Goal: Find contact information: Find contact information

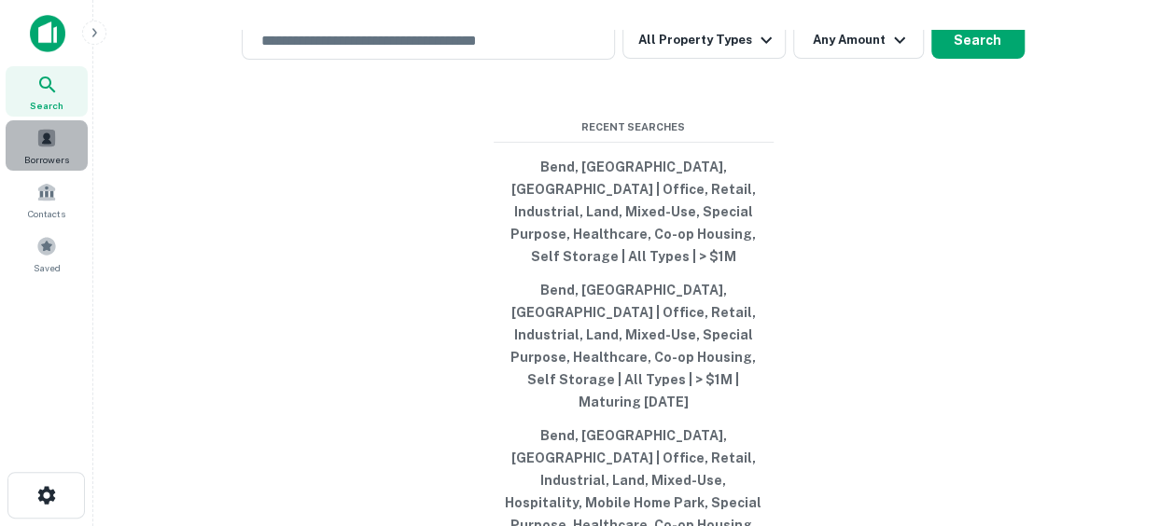
click at [39, 157] on span "Borrowers" at bounding box center [46, 159] width 45 height 15
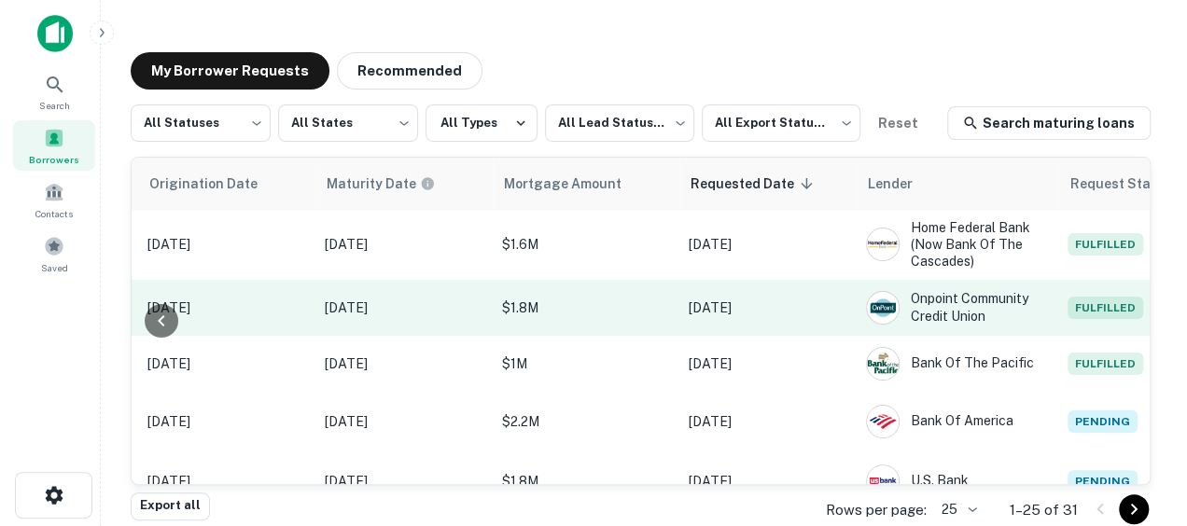
scroll to position [0, 1001]
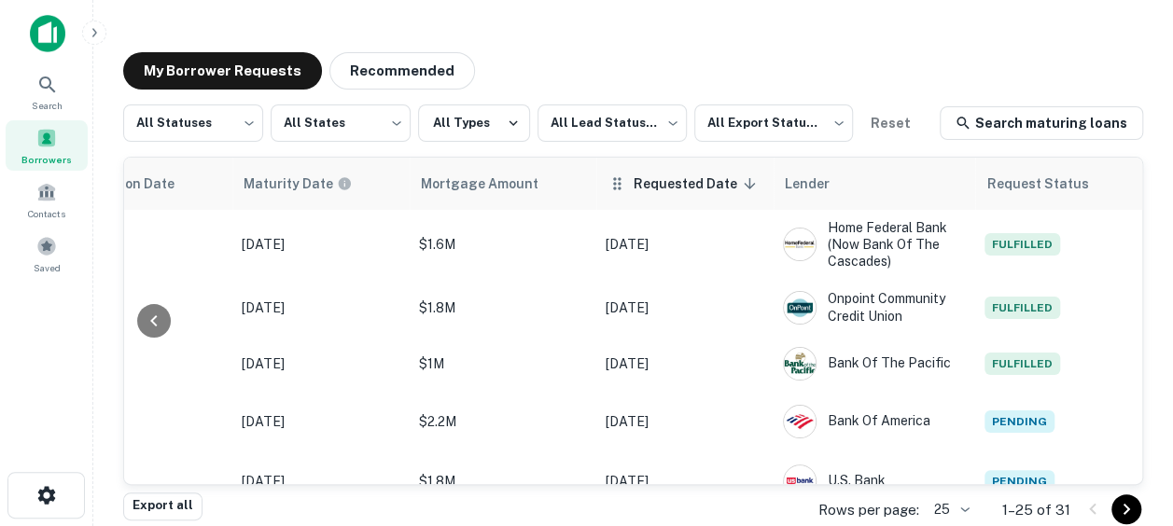
click at [685, 189] on span "Requested Date sorted descending" at bounding box center [698, 184] width 128 height 22
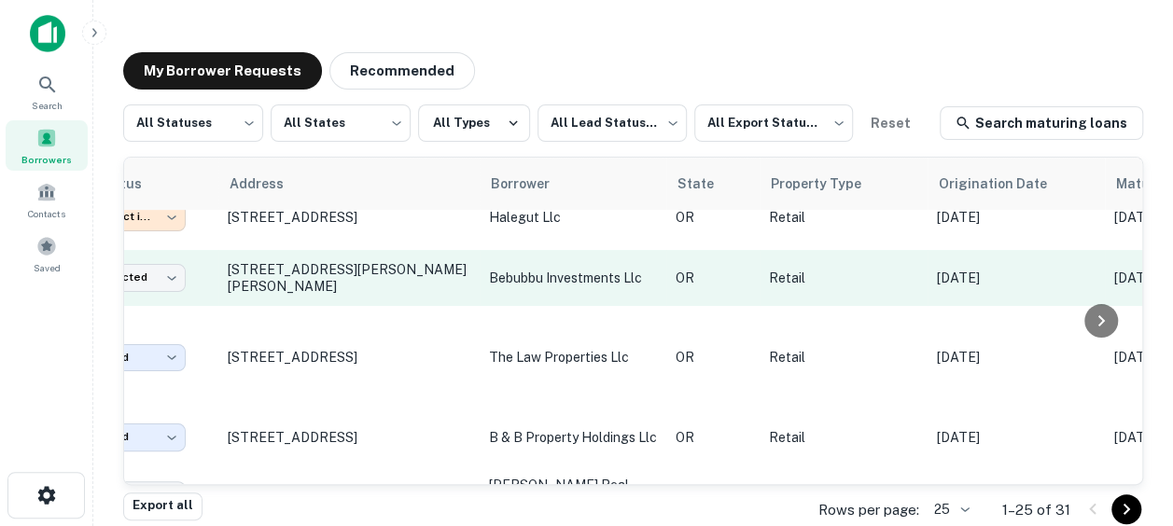
scroll to position [141, 0]
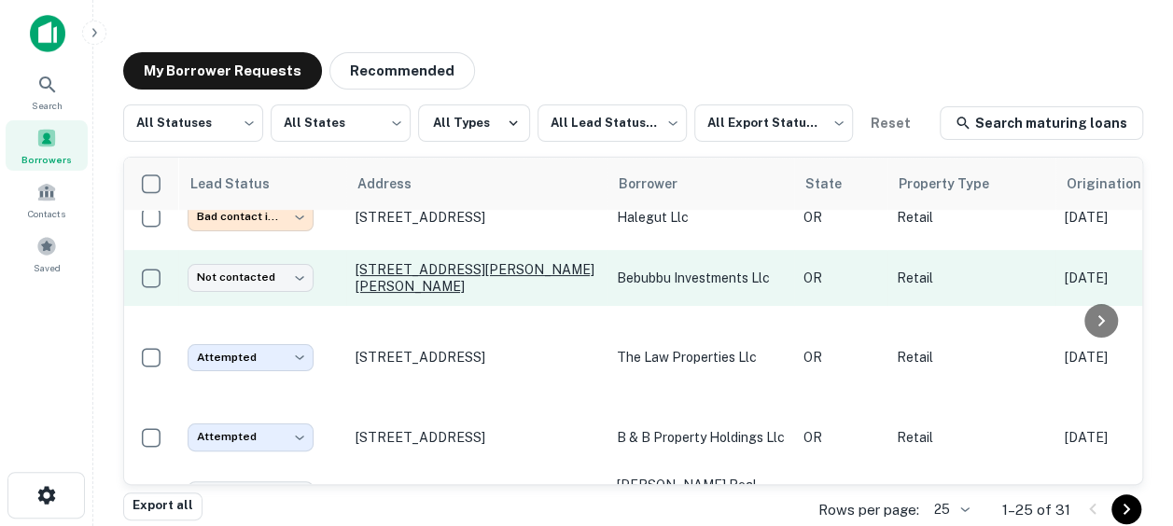
click at [485, 295] on p "[STREET_ADDRESS][PERSON_NAME][PERSON_NAME]" at bounding box center [477, 278] width 243 height 34
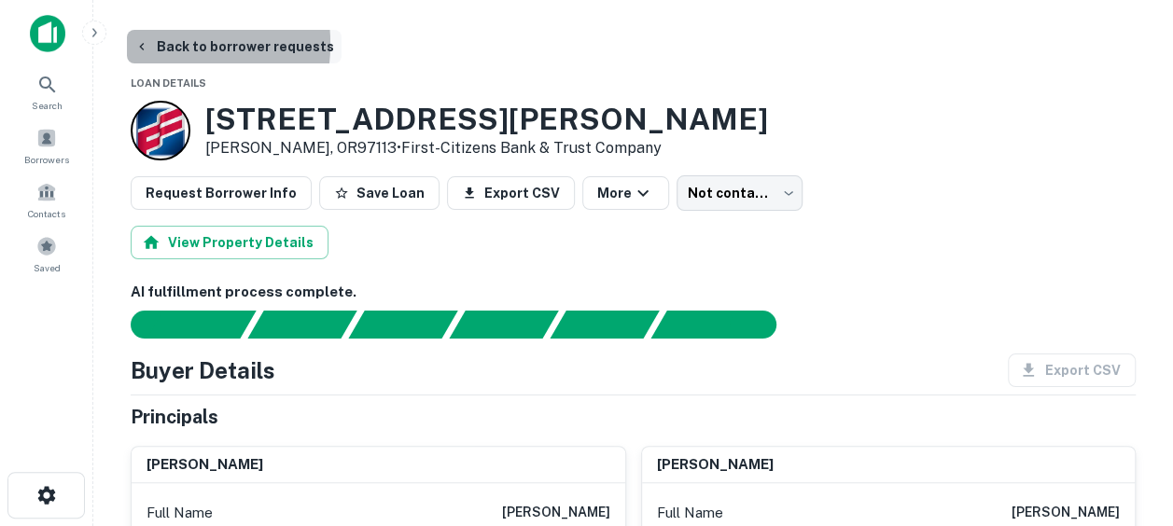
click at [142, 44] on icon "button" at bounding box center [141, 46] width 5 height 7
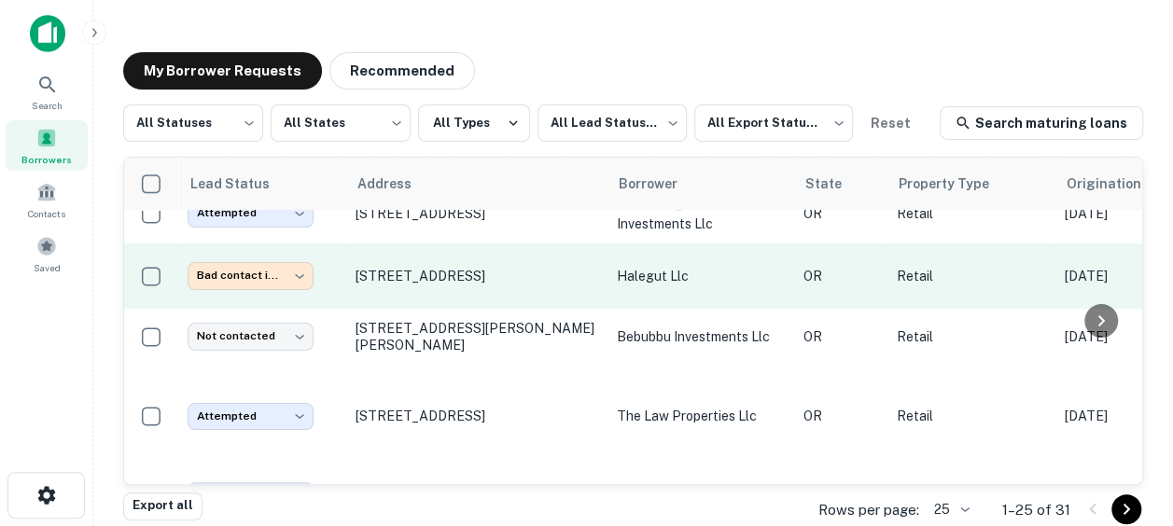
scroll to position [85, 0]
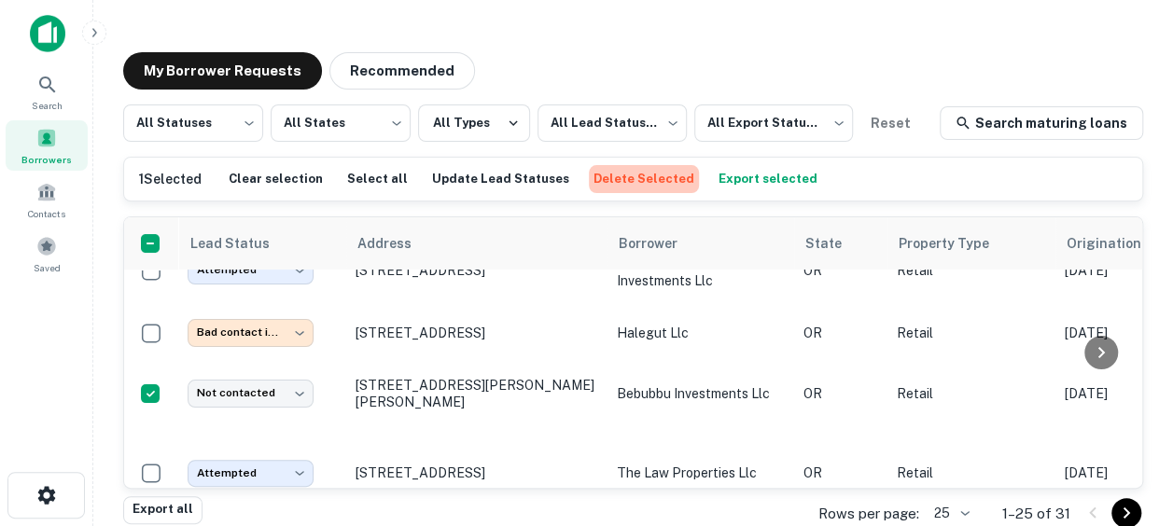
click at [623, 181] on button "Delete Selected" at bounding box center [644, 179] width 110 height 28
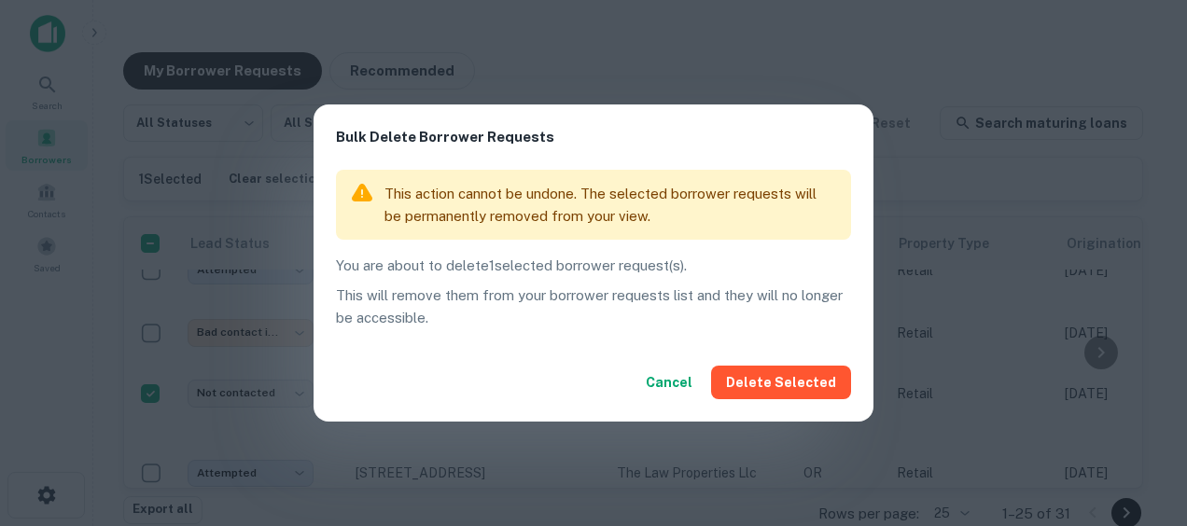
click at [674, 384] on button "Cancel" at bounding box center [670, 383] width 62 height 34
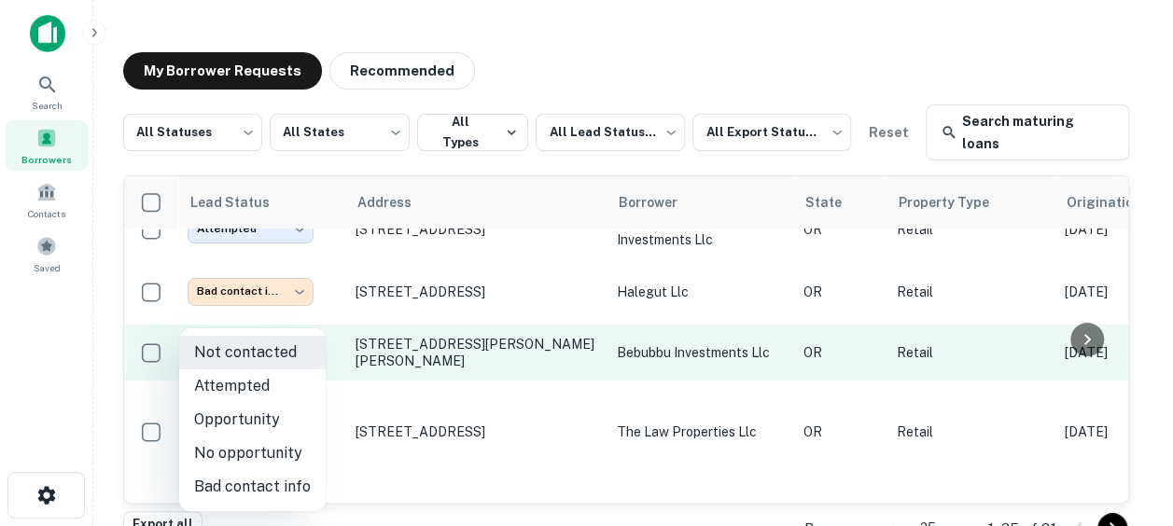
click at [289, 355] on body "**********" at bounding box center [586, 263] width 1173 height 526
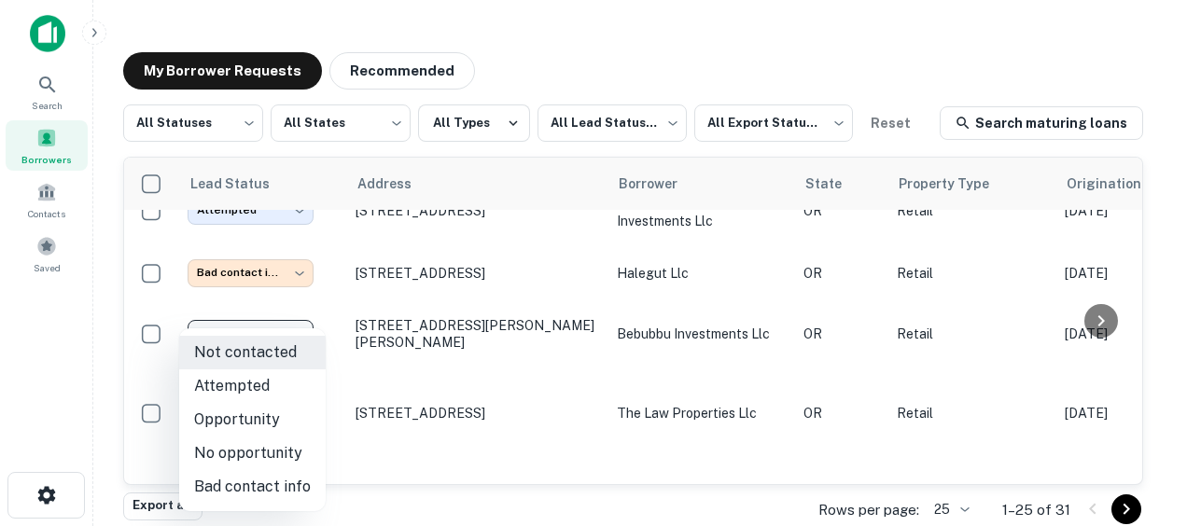
click at [263, 491] on li "Bad contact info" at bounding box center [252, 487] width 147 height 34
type input "**********"
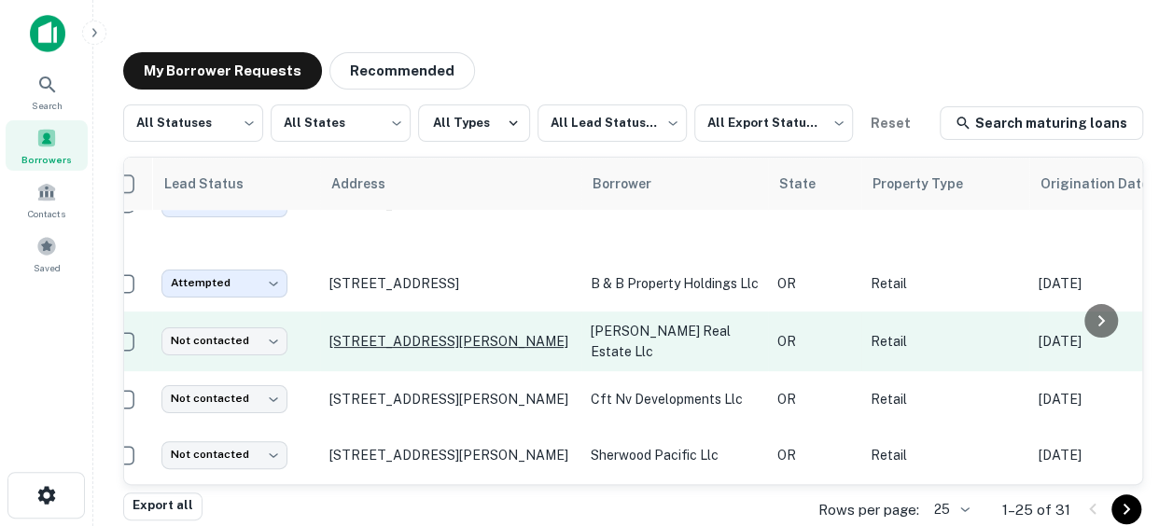
scroll to position [295, 0]
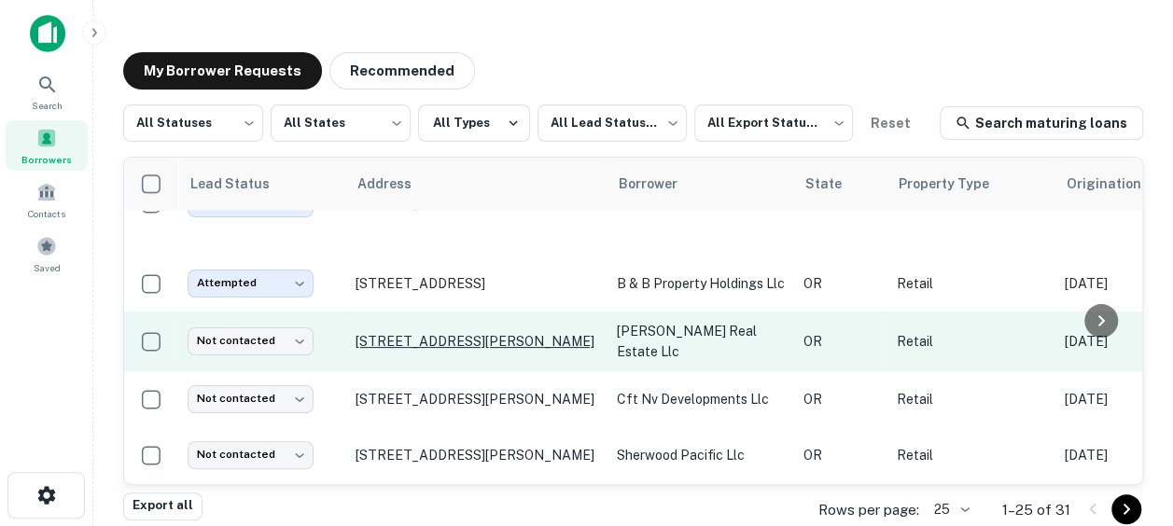
drag, startPoint x: 592, startPoint y: 337, endPoint x: 358, endPoint y: 338, distance: 233.4
click at [358, 338] on p "[STREET_ADDRESS][PERSON_NAME]" at bounding box center [477, 341] width 243 height 17
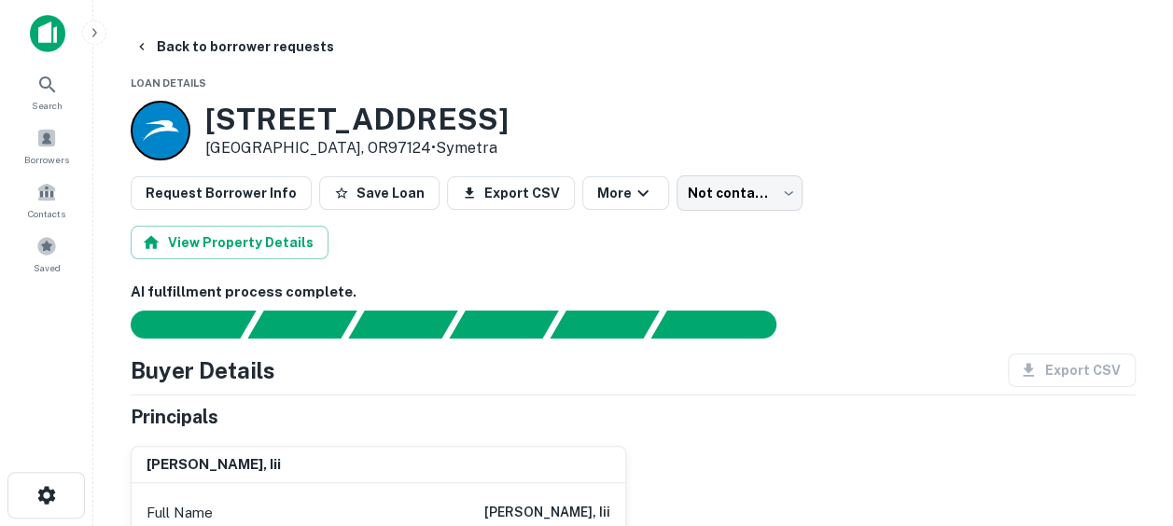
drag, startPoint x: 491, startPoint y: 124, endPoint x: 194, endPoint y: 114, distance: 297.0
click at [194, 114] on div "[STREET_ADDRESS][PERSON_NAME] • [GEOGRAPHIC_DATA]" at bounding box center [633, 131] width 1005 height 60
copy div "[STREET_ADDRESS]"
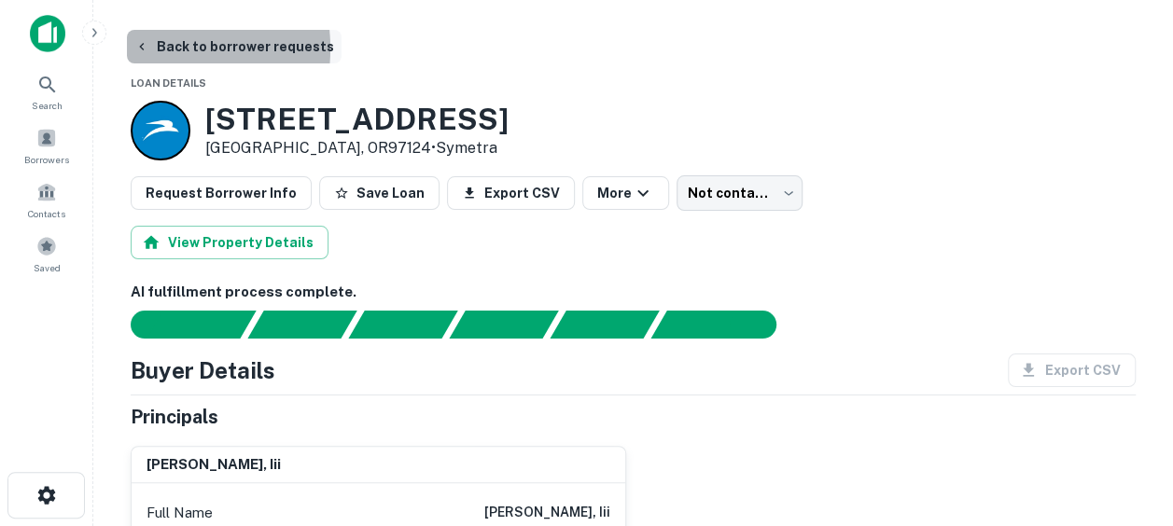
click at [141, 49] on icon "button" at bounding box center [141, 46] width 15 height 15
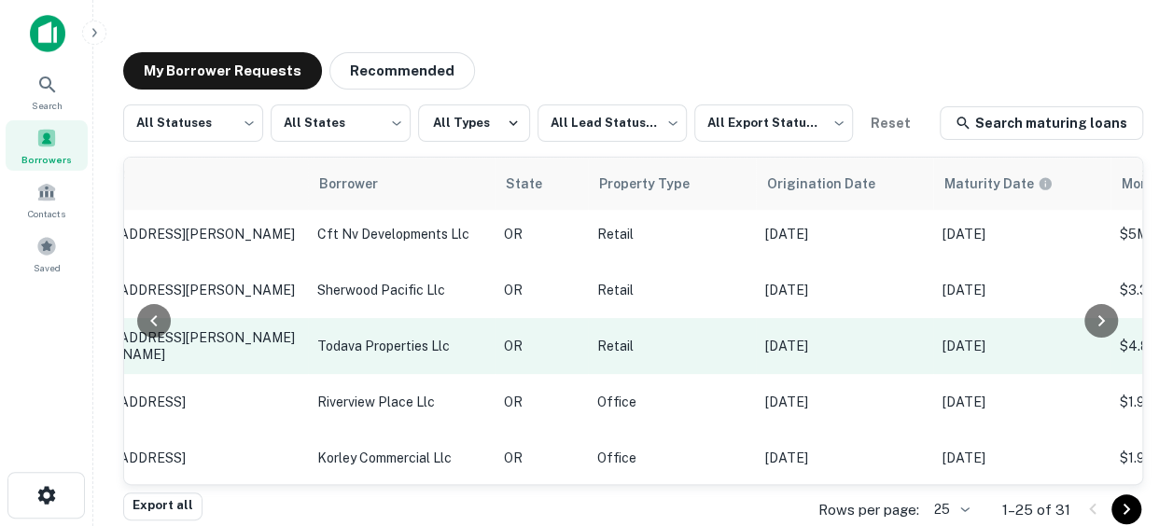
scroll to position [460, 145]
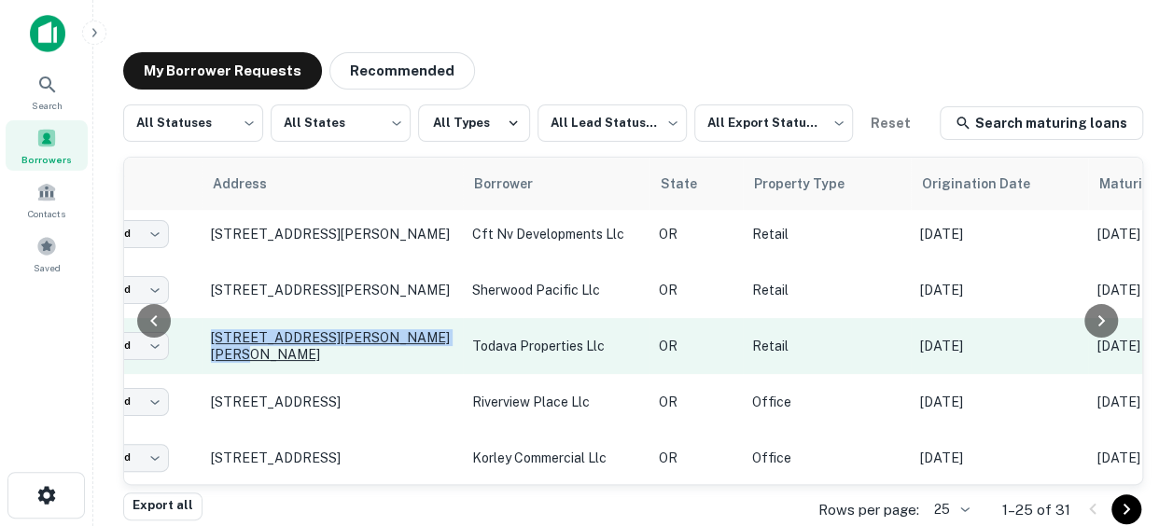
drag, startPoint x: 209, startPoint y: 342, endPoint x: 452, endPoint y: 340, distance: 242.7
click at [452, 340] on td "[STREET_ADDRESS][PERSON_NAME][PERSON_NAME]" at bounding box center [332, 346] width 261 height 56
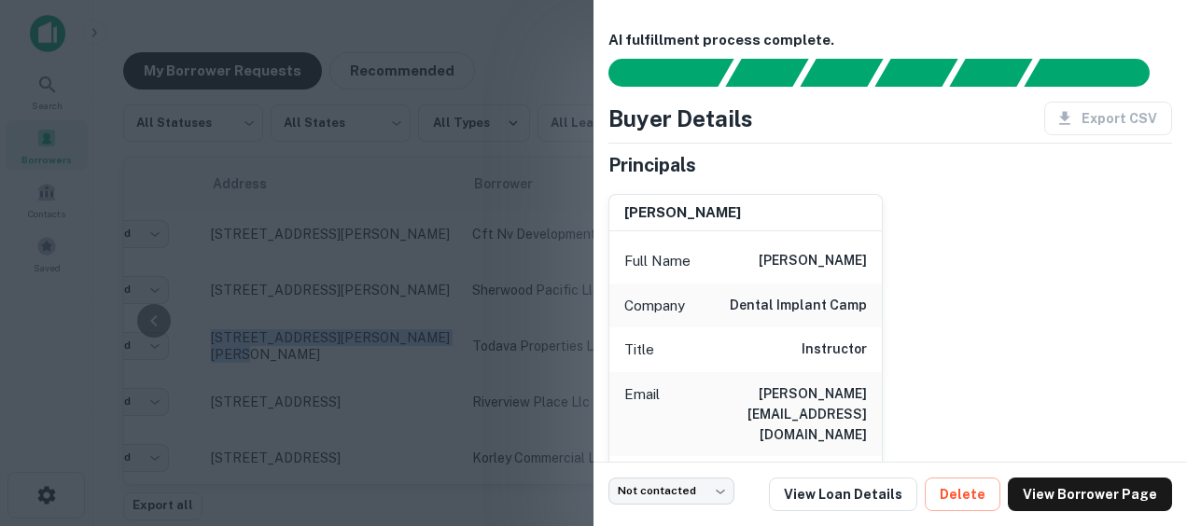
copy p "[STREET_ADDRESS][PERSON_NAME][PERSON_NAME]"
click at [341, 192] on div at bounding box center [593, 263] width 1187 height 526
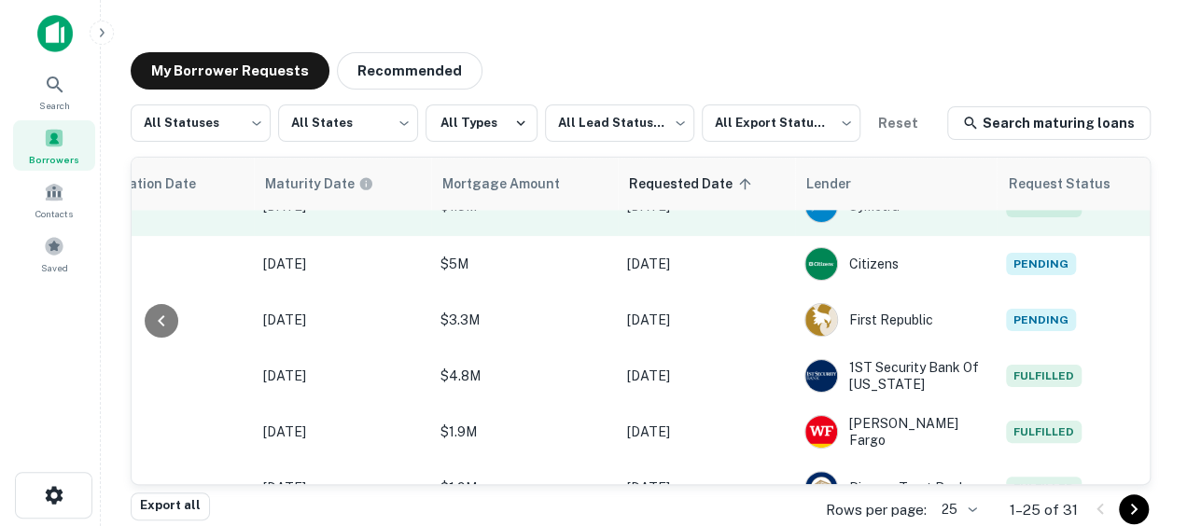
scroll to position [435, 984]
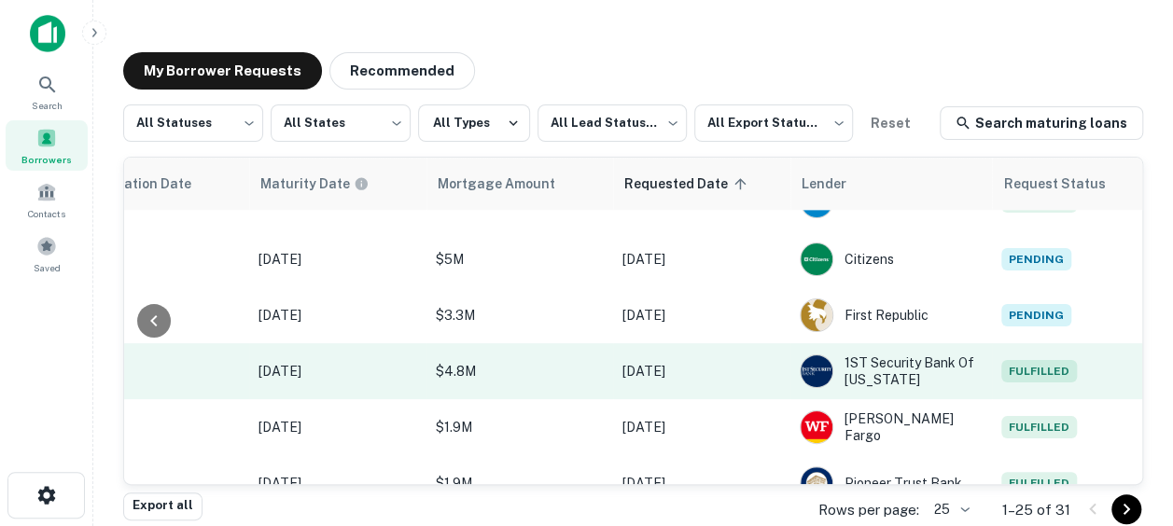
click at [287, 369] on p "[DATE]" at bounding box center [338, 371] width 159 height 21
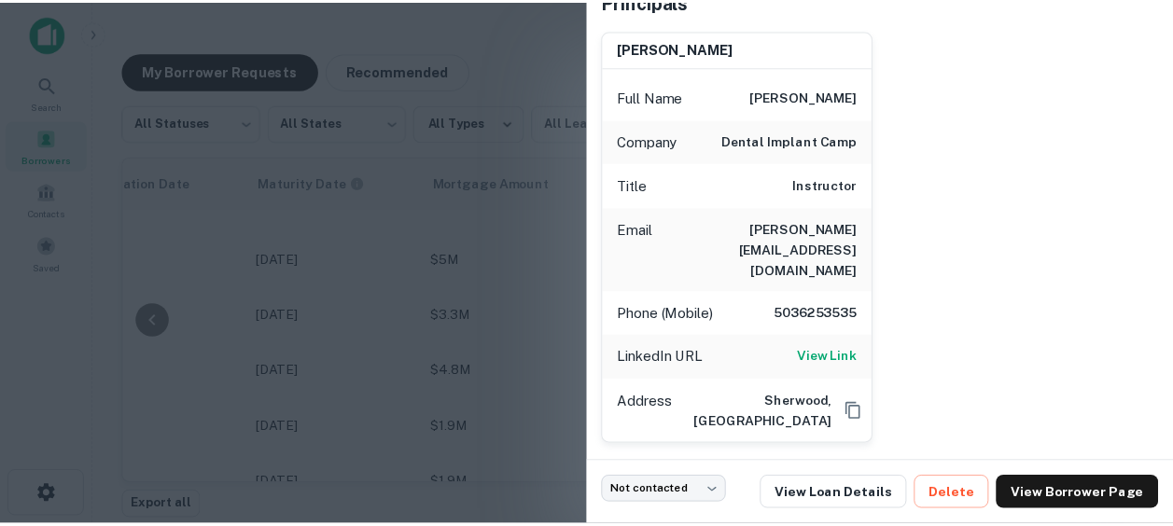
scroll to position [163, 0]
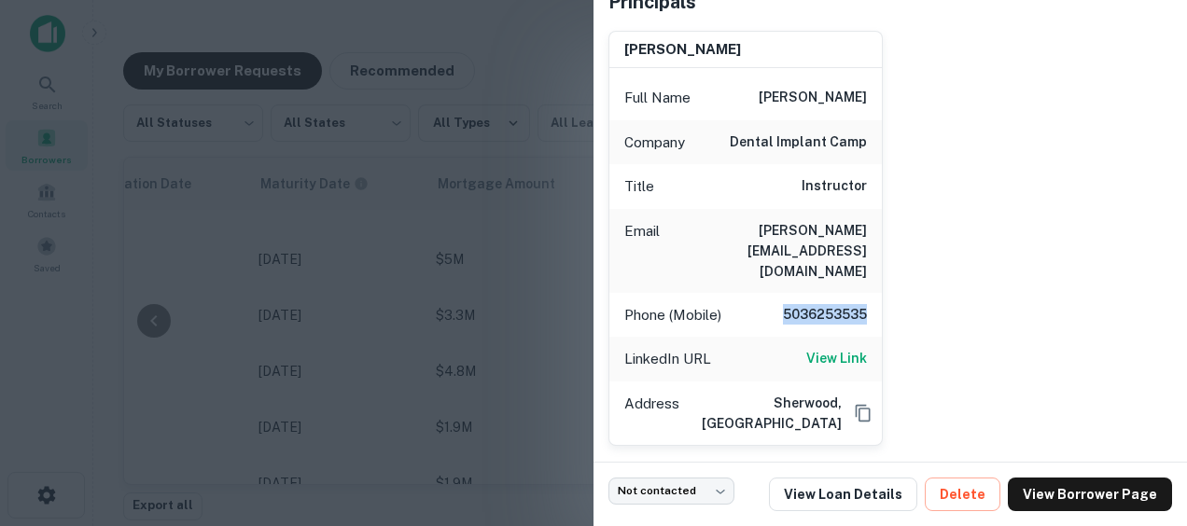
drag, startPoint x: 775, startPoint y: 274, endPoint x: 872, endPoint y: 273, distance: 97.1
click at [872, 293] on div "Phone (Mobile) [PHONE_NUMBER]" at bounding box center [746, 315] width 273 height 45
copy h6 "5036253535"
click at [288, 22] on div at bounding box center [593, 263] width 1187 height 526
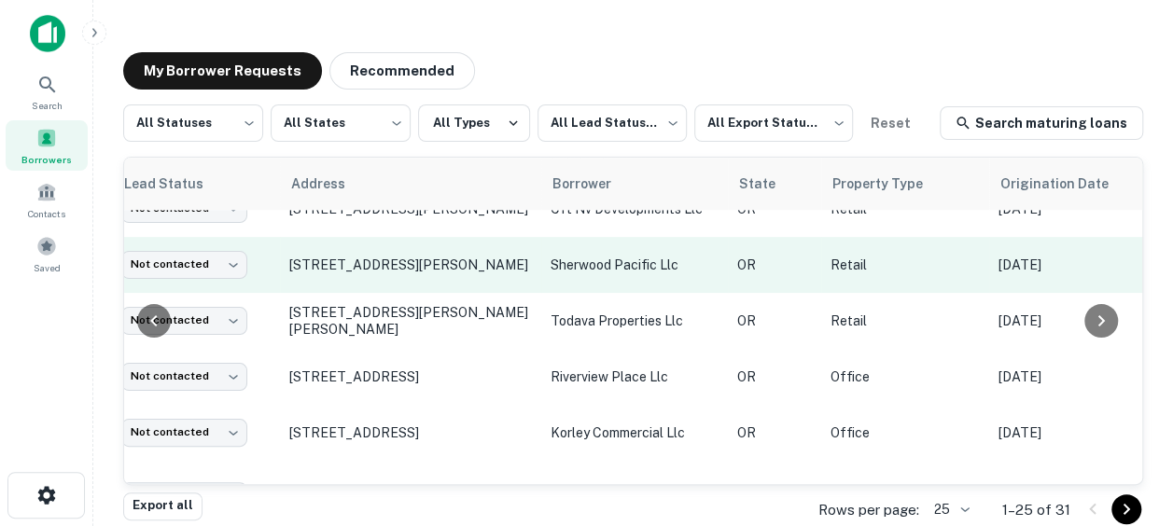
scroll to position [485, 61]
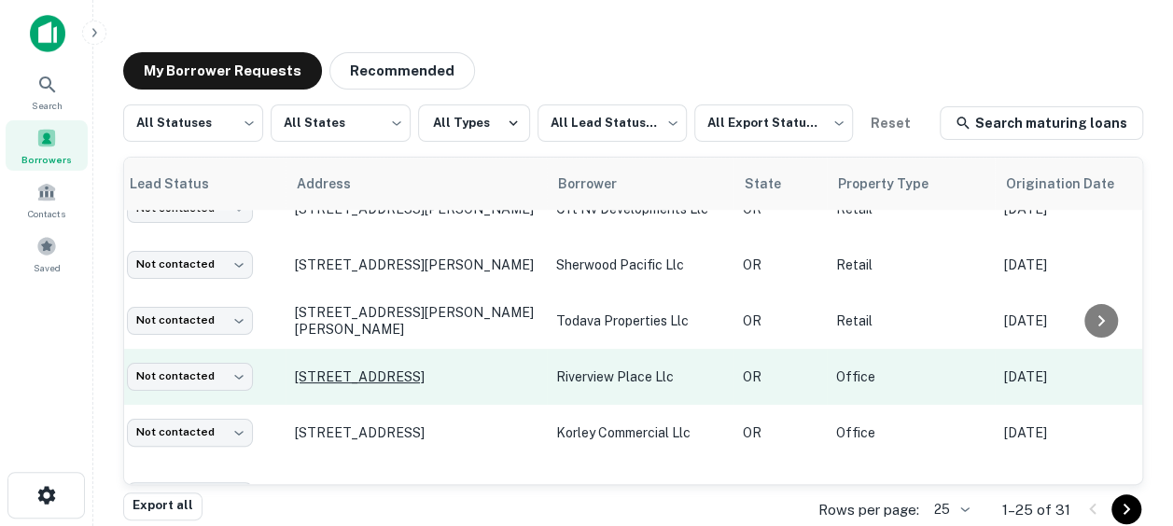
click at [454, 372] on p "[STREET_ADDRESS]" at bounding box center [416, 377] width 243 height 17
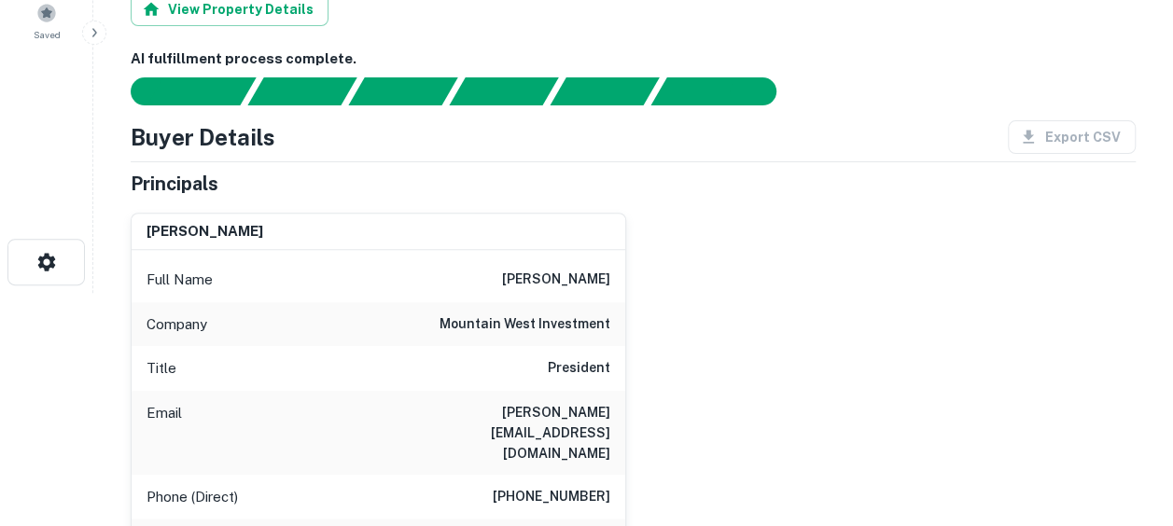
scroll to position [60, 0]
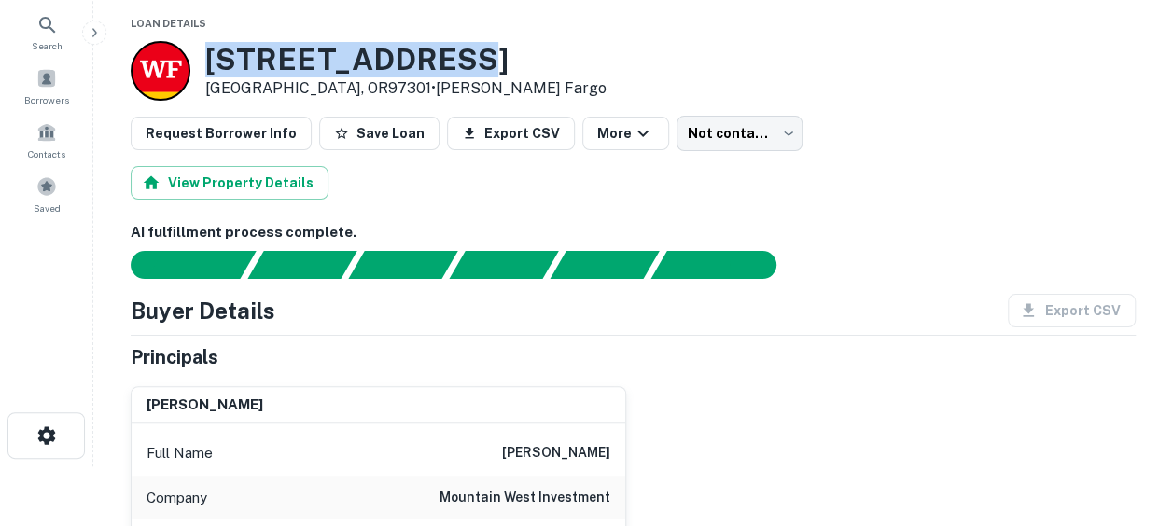
drag, startPoint x: 419, startPoint y: 62, endPoint x: 207, endPoint y: 63, distance: 211.9
click at [207, 63] on h3 "[STREET_ADDRESS]" at bounding box center [405, 59] width 401 height 35
copy h3 "[STREET_ADDRESS]"
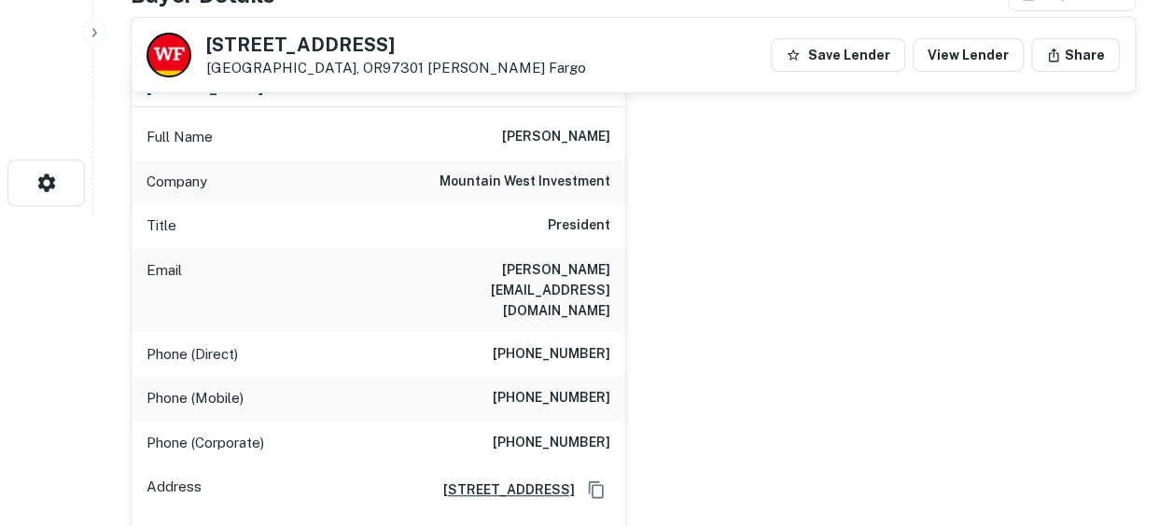
scroll to position [312, 0]
drag, startPoint x: 514, startPoint y: 357, endPoint x: 614, endPoint y: 358, distance: 99.9
click at [614, 377] on div "Phone (Mobile) [PHONE_NUMBER]" at bounding box center [379, 399] width 494 height 45
copy h6 "[PHONE_NUMBER]"
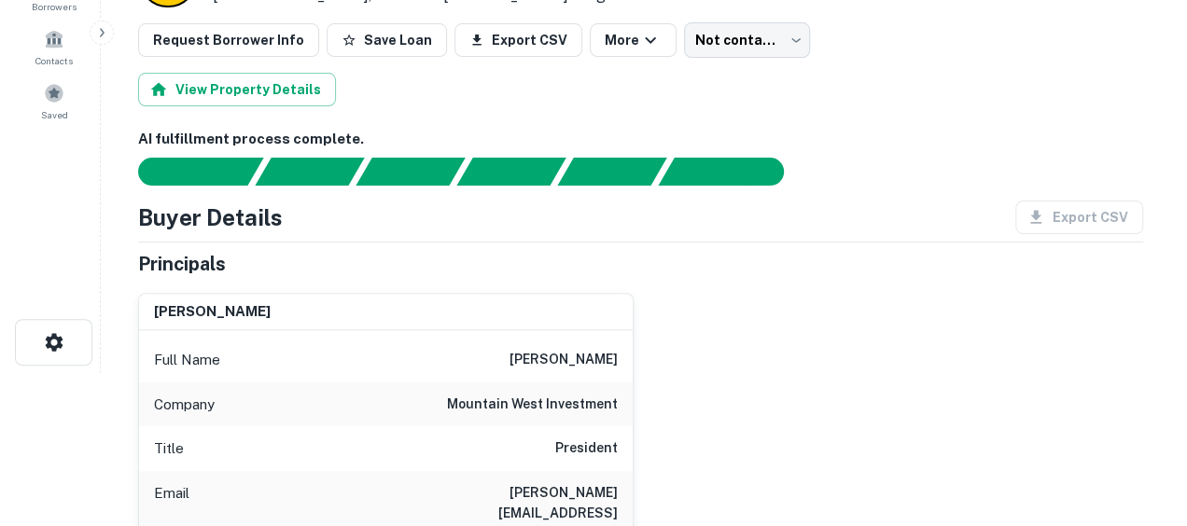
scroll to position [0, 0]
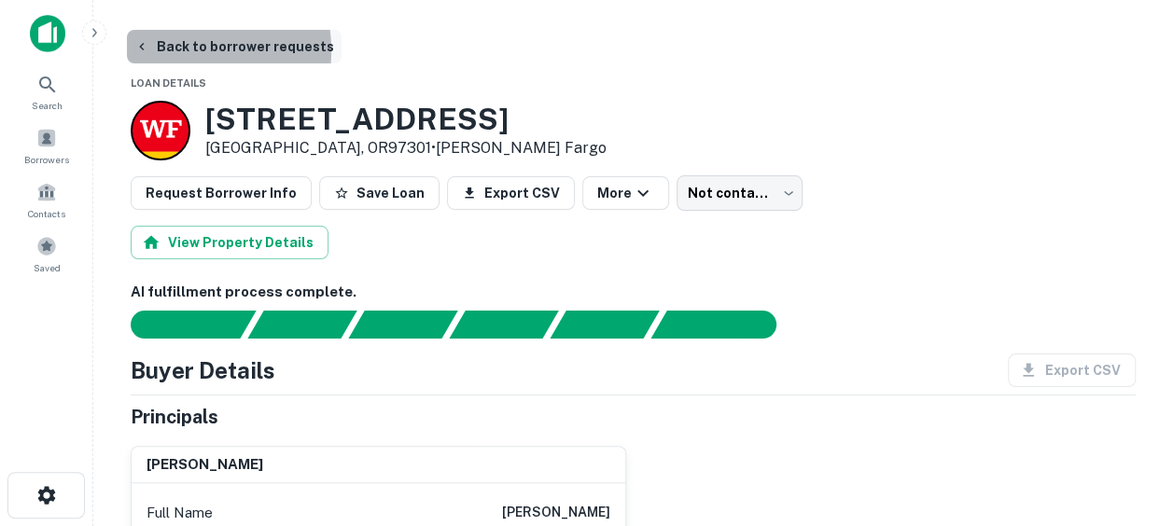
click at [175, 50] on button "Back to borrower requests" at bounding box center [234, 47] width 215 height 34
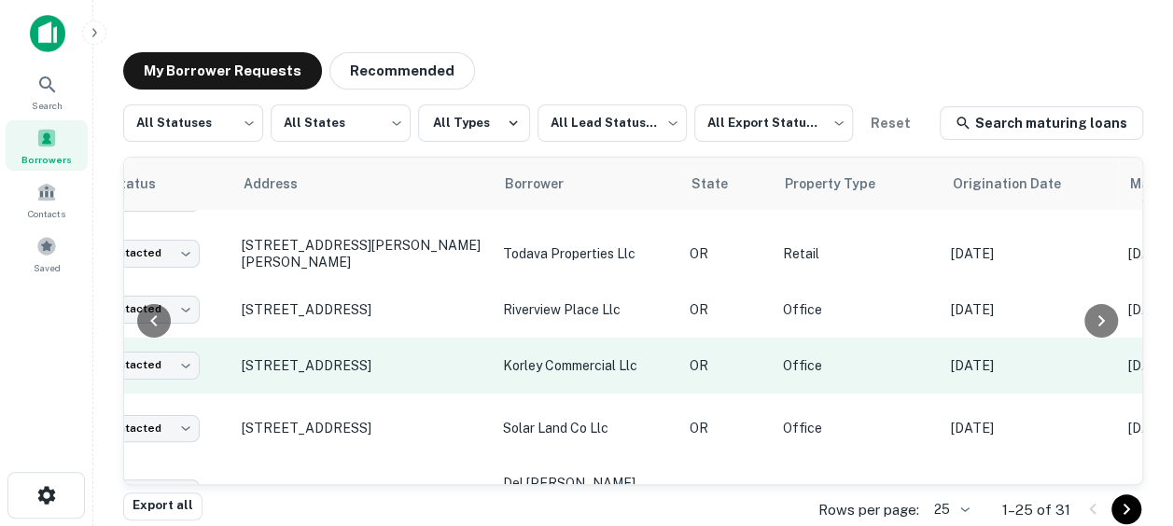
scroll to position [553, 0]
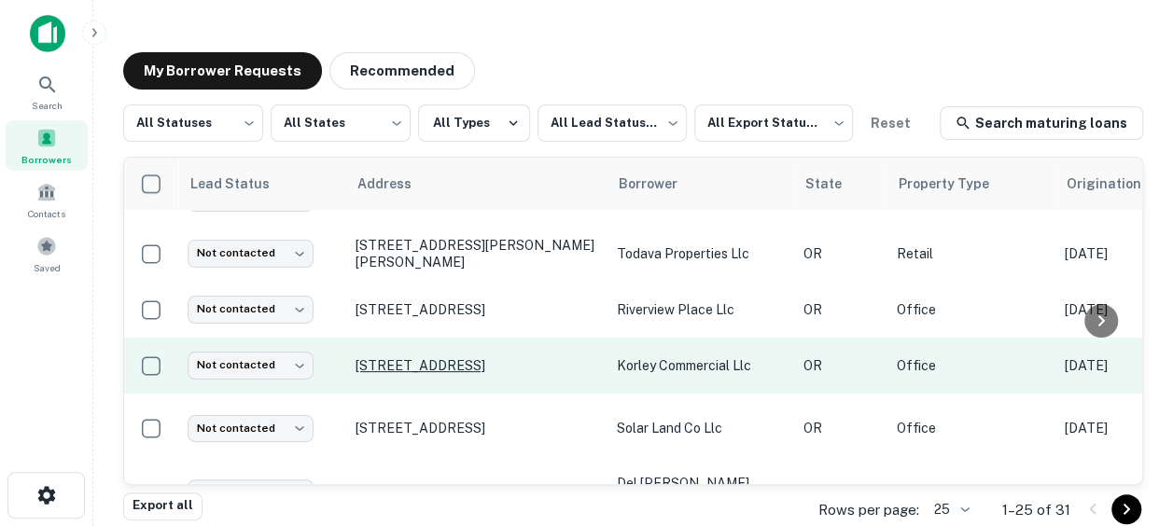
click at [476, 358] on p "[STREET_ADDRESS]" at bounding box center [477, 366] width 243 height 17
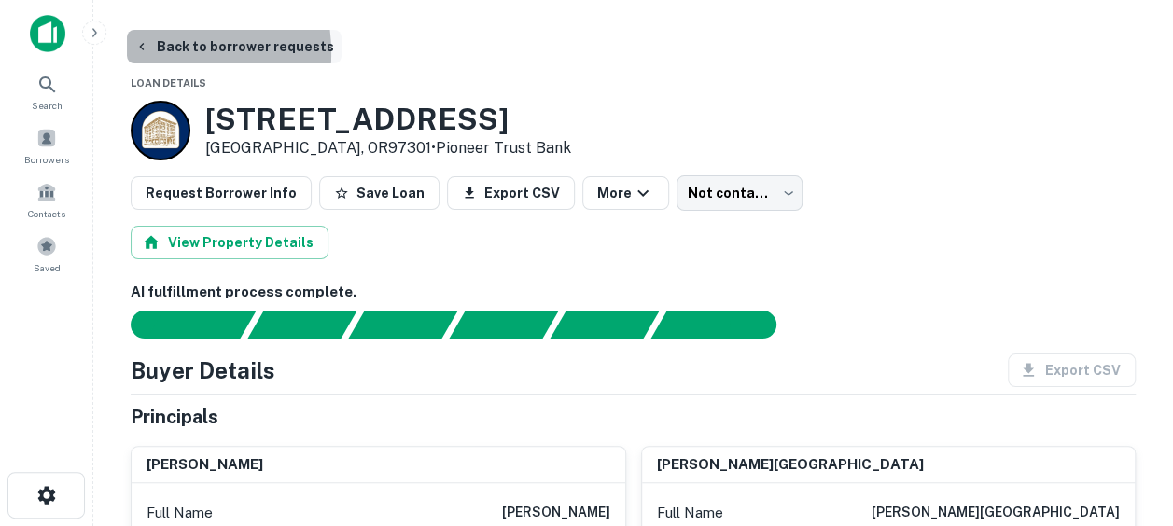
click at [147, 53] on icon "button" at bounding box center [141, 46] width 15 height 15
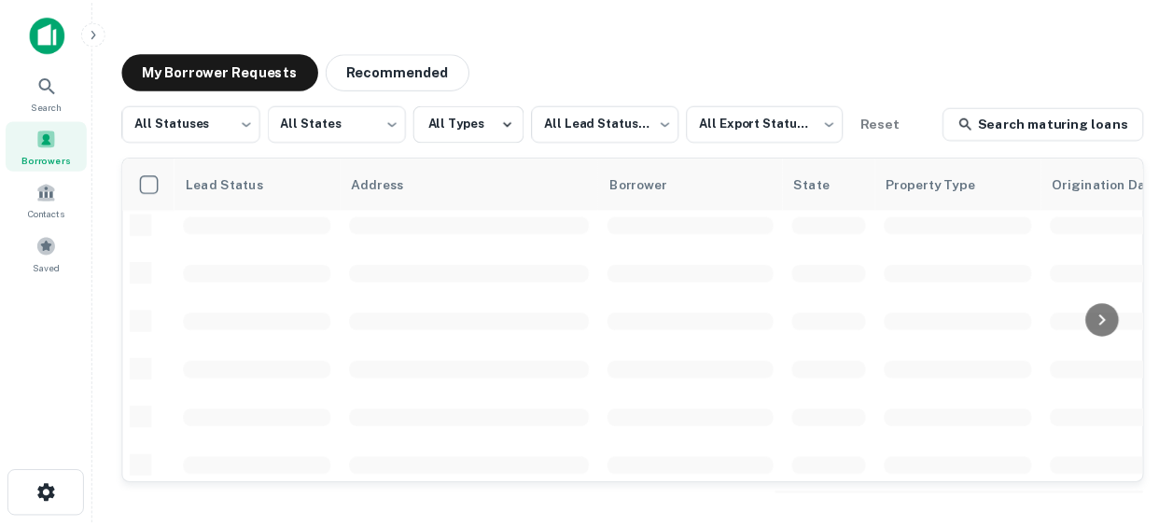
scroll to position [553, 0]
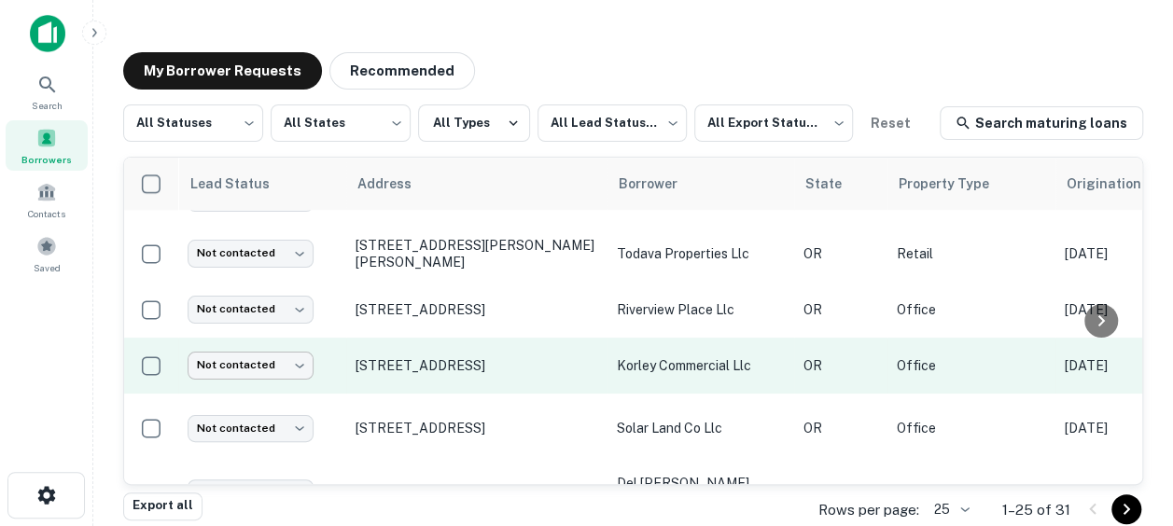
click at [254, 360] on body "**********" at bounding box center [586, 263] width 1173 height 526
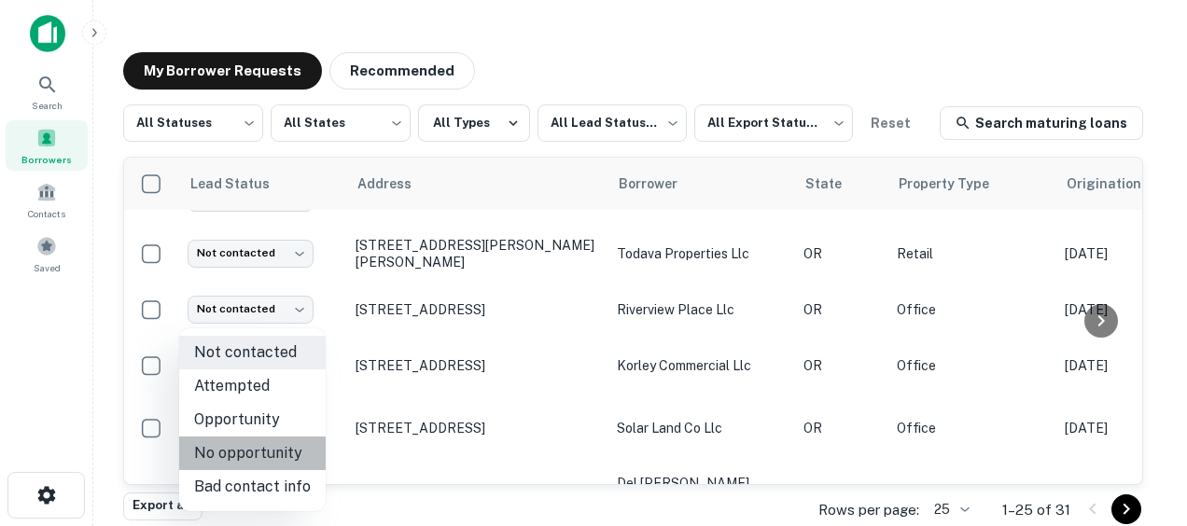
click at [269, 459] on li "No opportunity" at bounding box center [252, 454] width 147 height 34
type input "**********"
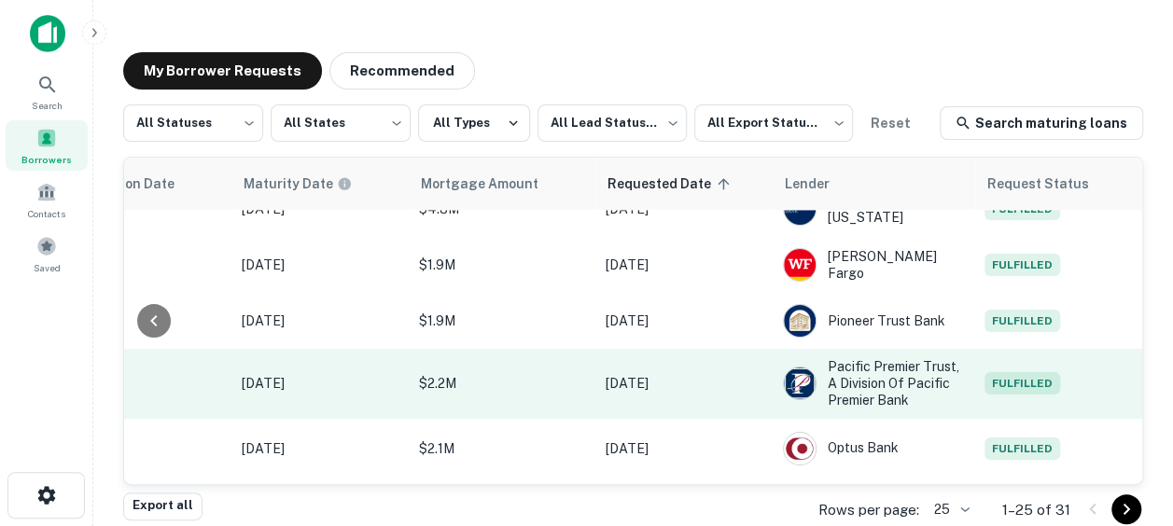
scroll to position [597, 0]
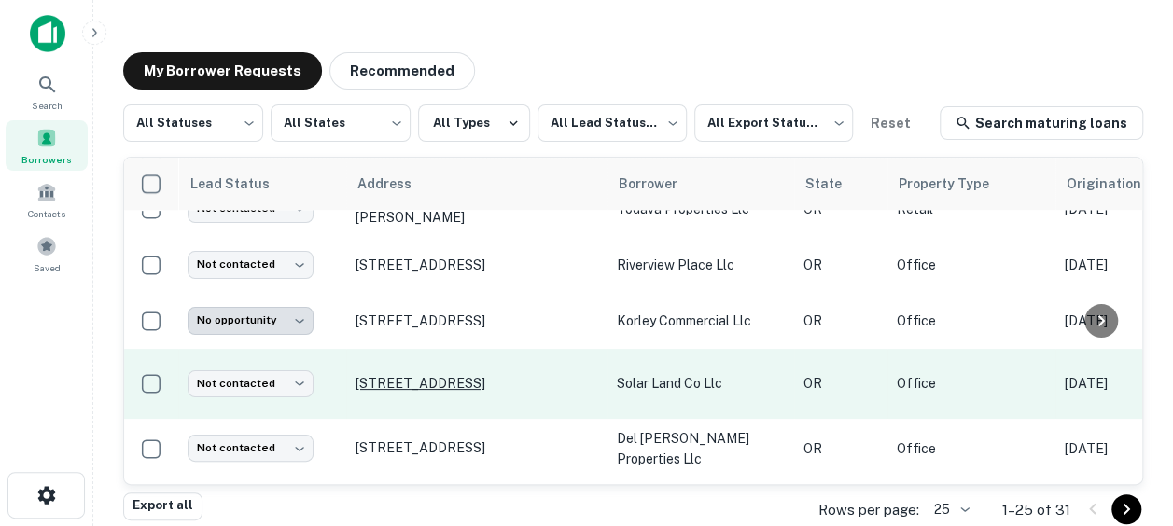
click at [481, 391] on p "[STREET_ADDRESS]" at bounding box center [477, 383] width 243 height 17
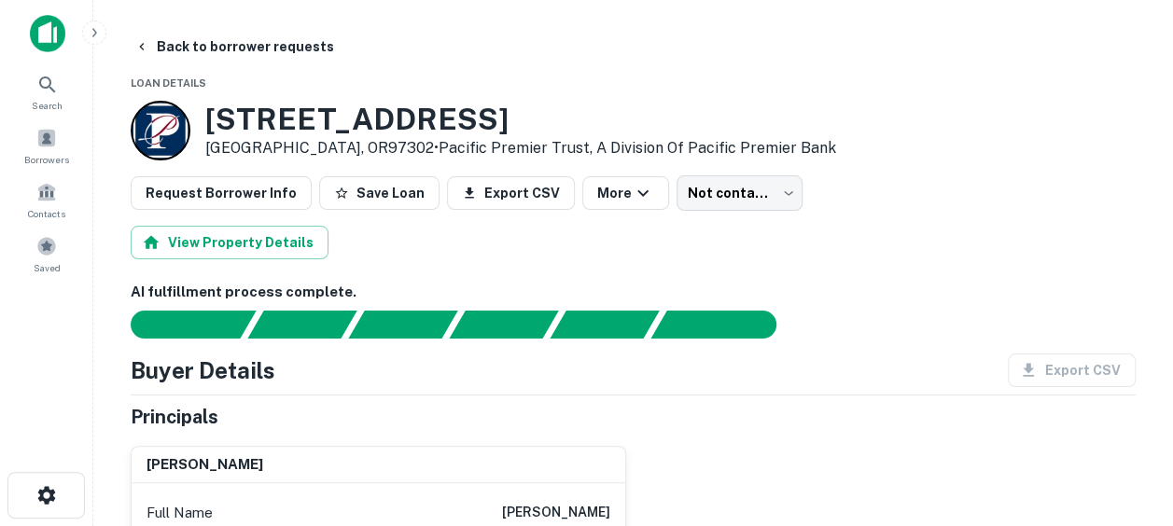
scroll to position [45, 0]
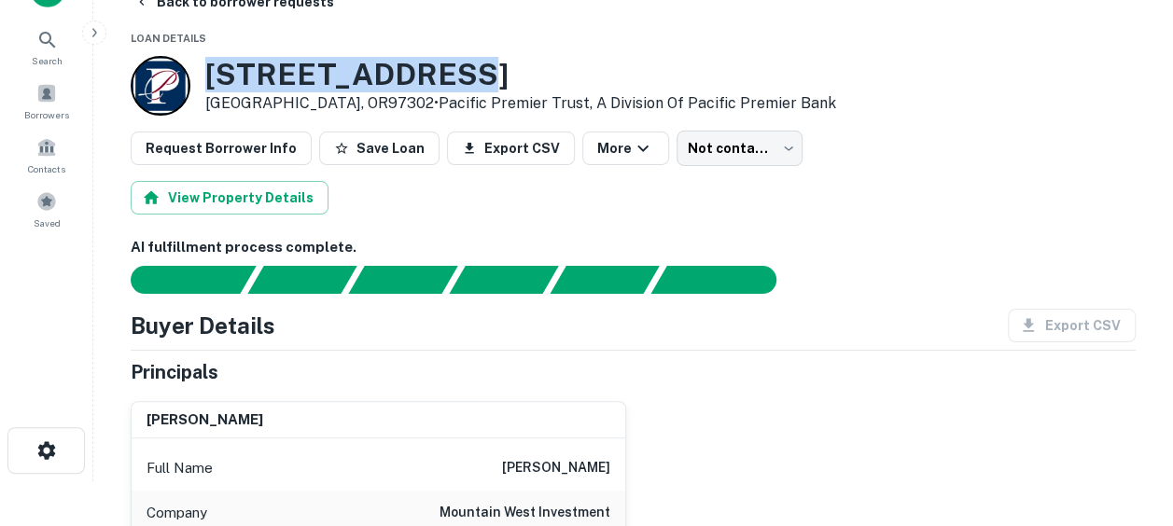
drag, startPoint x: 448, startPoint y: 73, endPoint x: 204, endPoint y: 77, distance: 244.6
click at [204, 77] on div "[STREET_ADDRESS] • Pacific Premier Trust, A Division Of Pacific Premier Bank" at bounding box center [484, 86] width 706 height 60
copy h3 "[STREET_ADDRESS]"
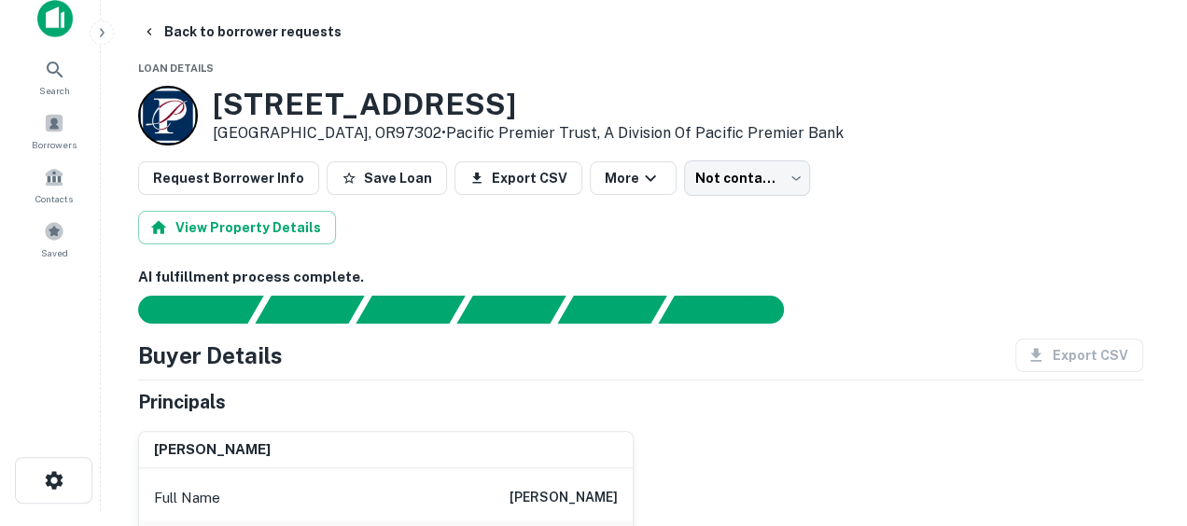
scroll to position [0, 0]
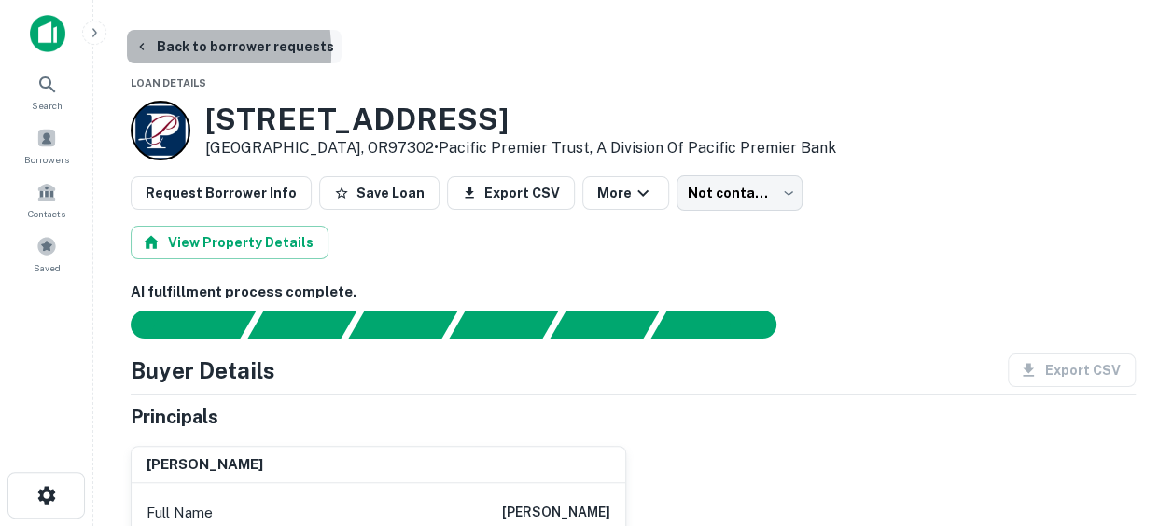
click at [148, 52] on icon "button" at bounding box center [141, 46] width 15 height 15
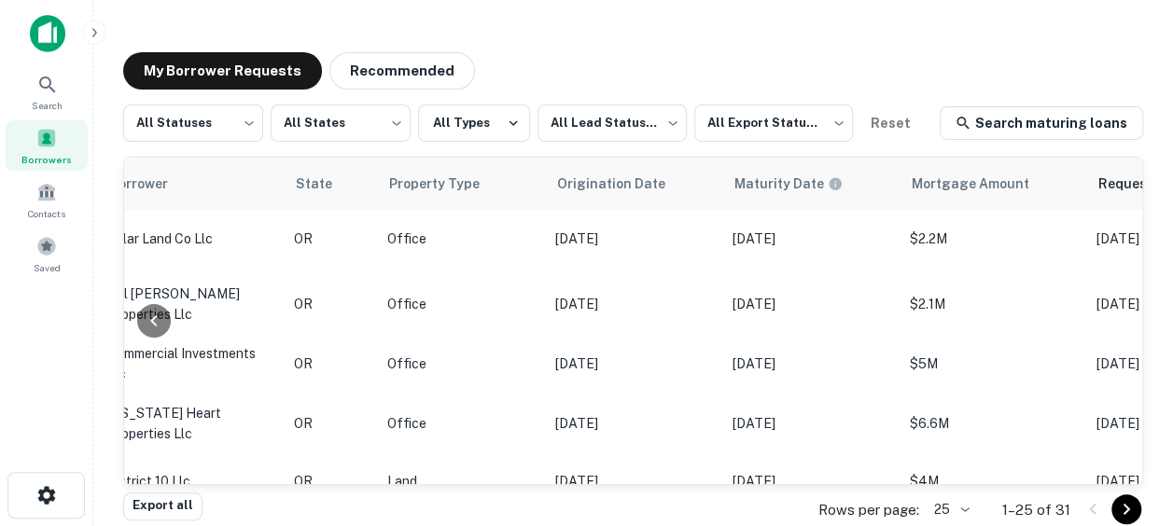
scroll to position [742, 0]
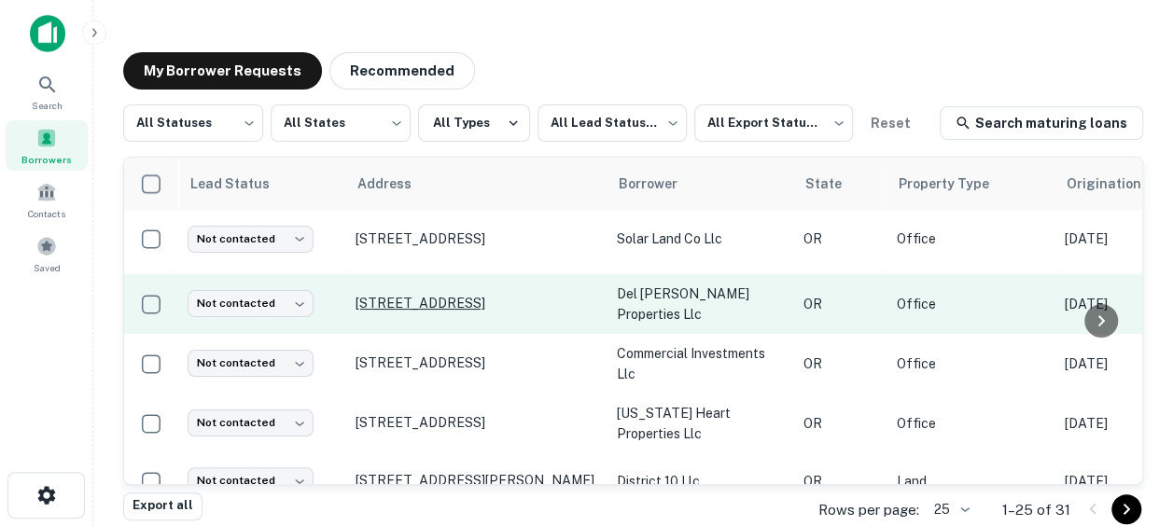
click at [459, 308] on p "[STREET_ADDRESS]" at bounding box center [477, 303] width 243 height 17
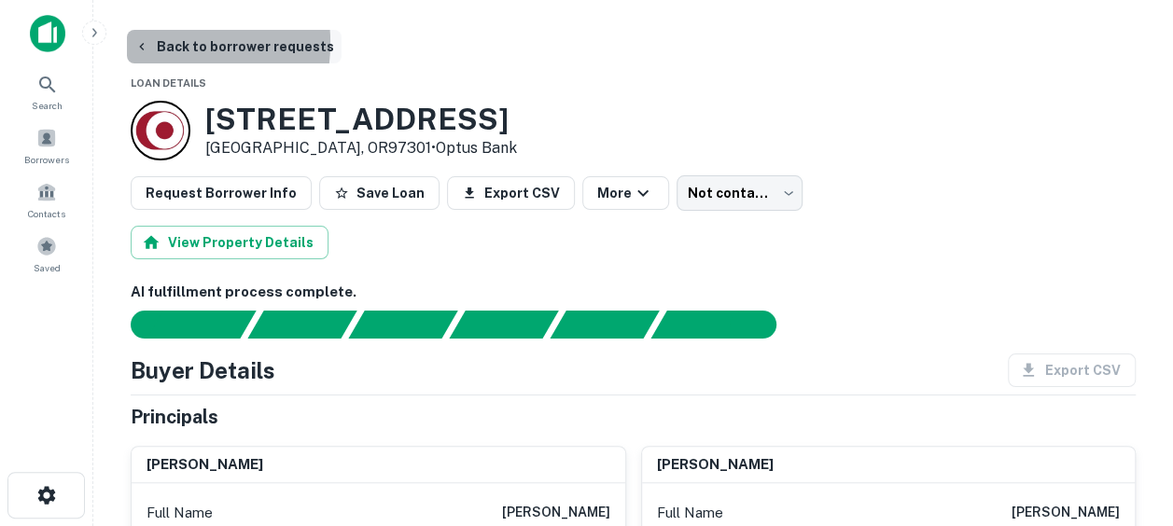
click at [146, 43] on icon "button" at bounding box center [141, 46] width 15 height 15
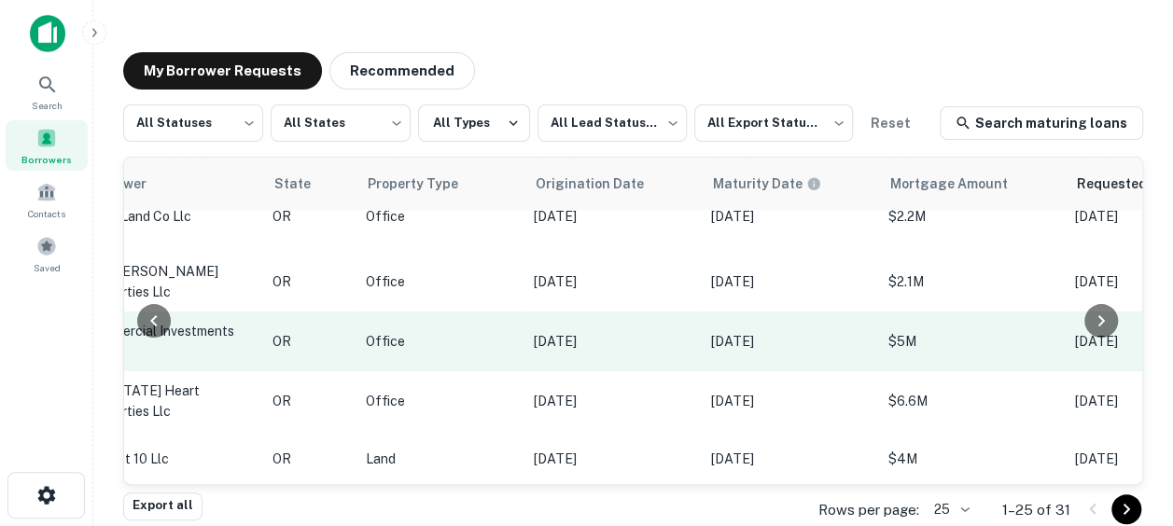
scroll to position [765, 0]
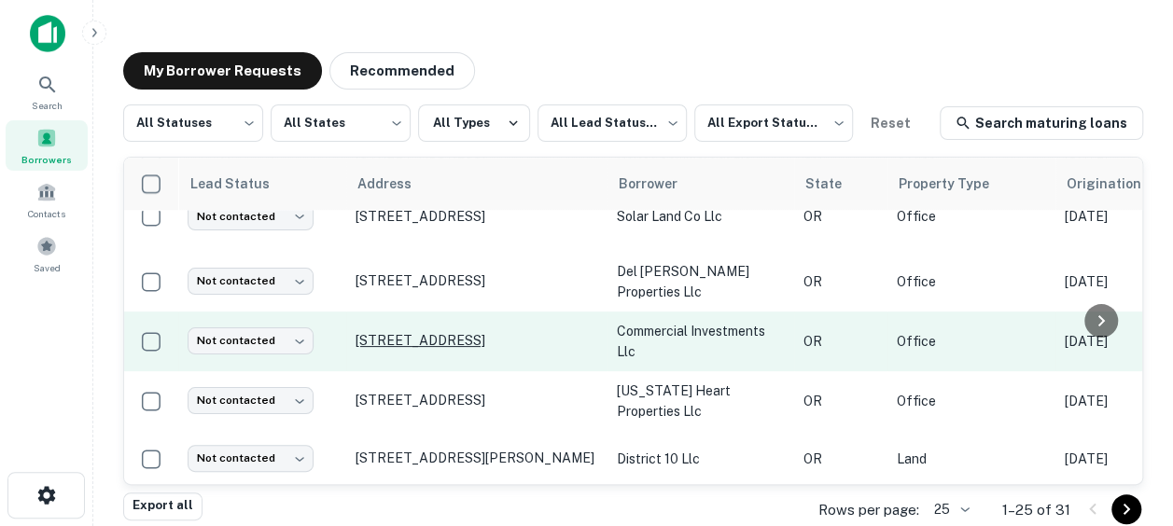
click at [472, 349] on p "[STREET_ADDRESS]" at bounding box center [477, 340] width 243 height 17
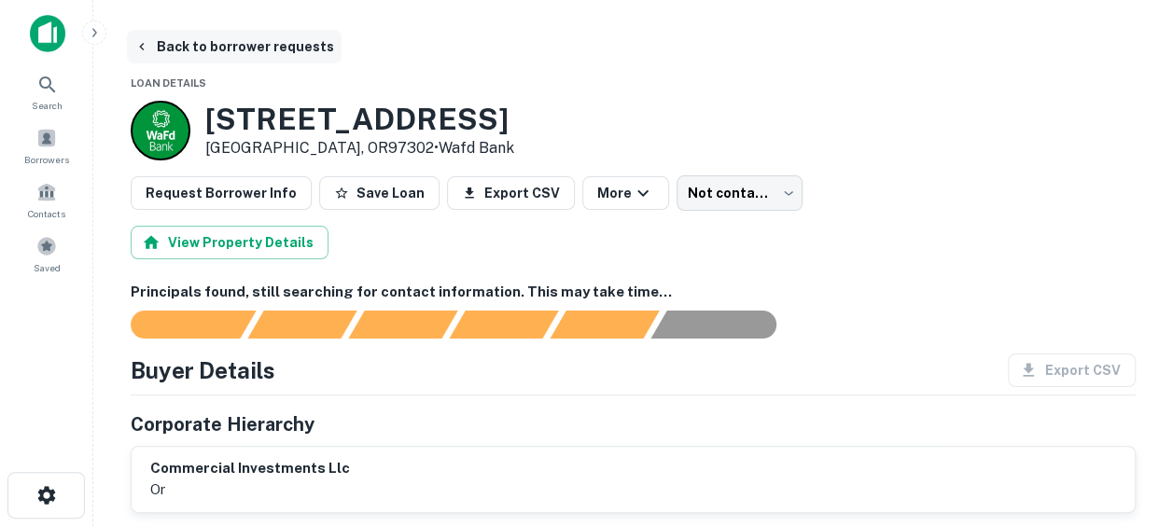
click at [146, 39] on icon "button" at bounding box center [141, 46] width 15 height 15
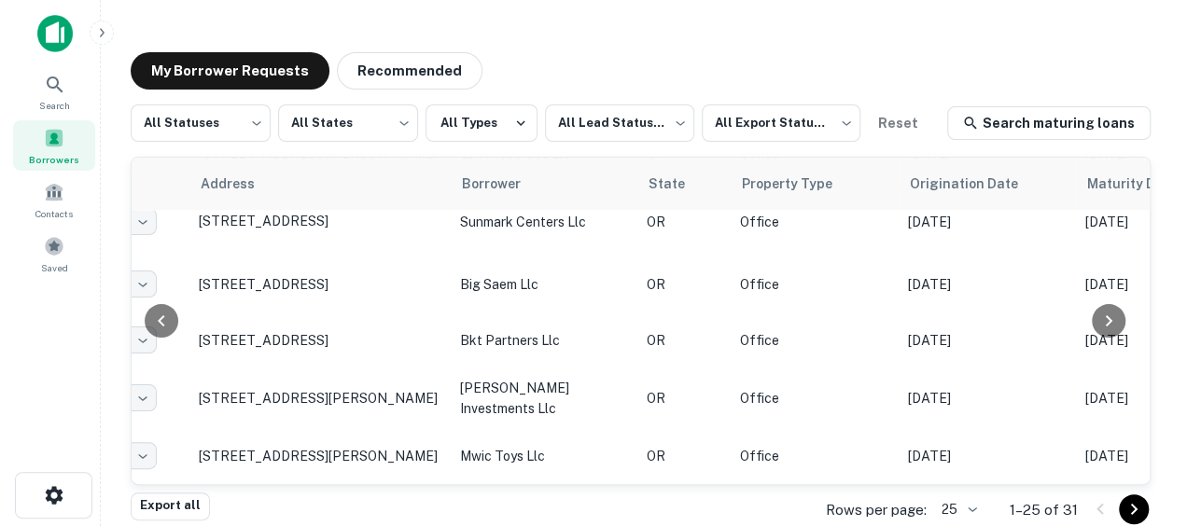
scroll to position [1316, 165]
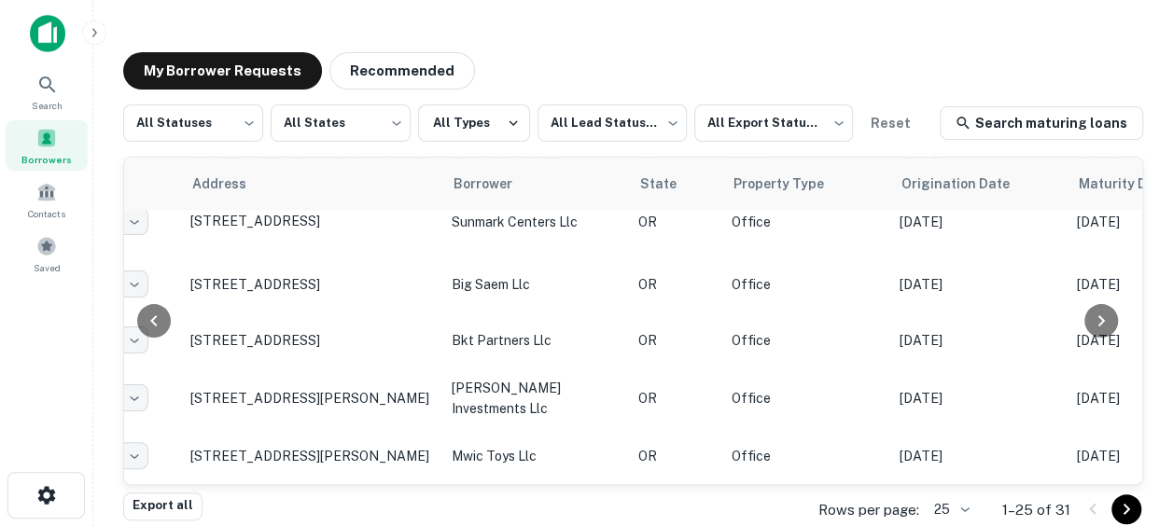
click at [1125, 512] on icon "Go to next page" at bounding box center [1127, 509] width 22 height 22
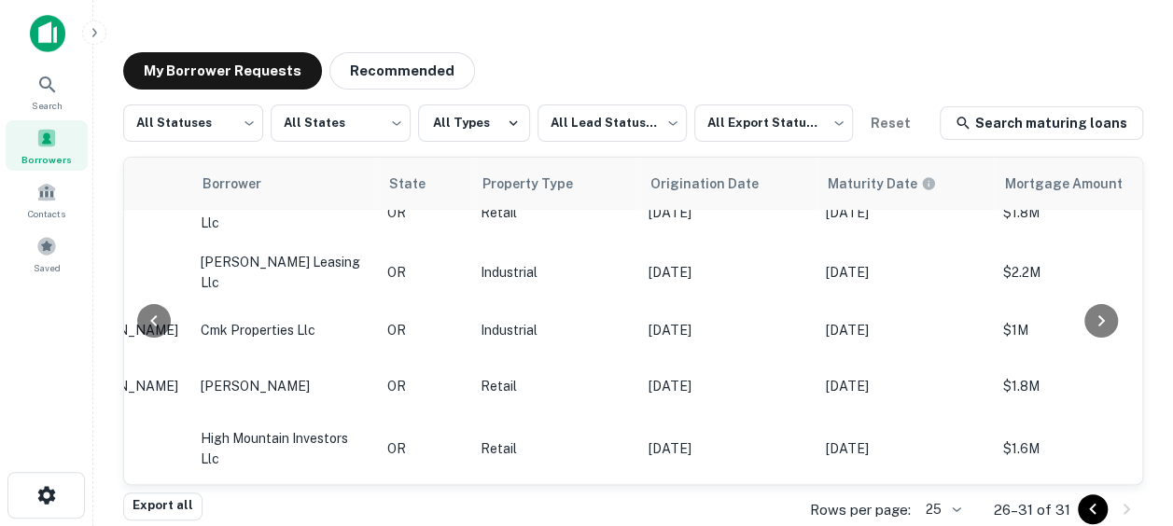
scroll to position [93, 415]
click at [1085, 504] on icon "Go to previous page" at bounding box center [1093, 509] width 22 height 22
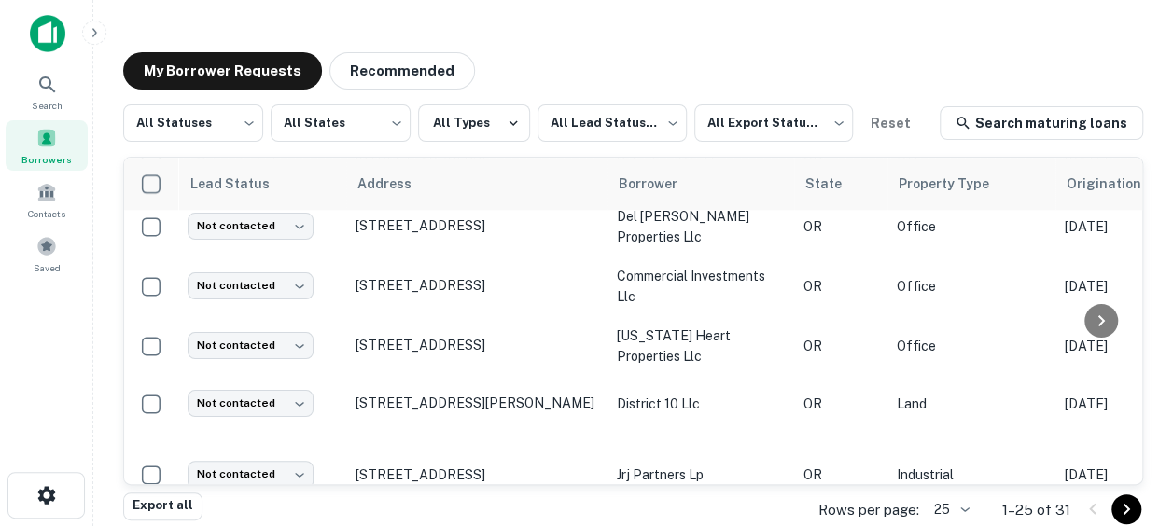
scroll to position [855, 0]
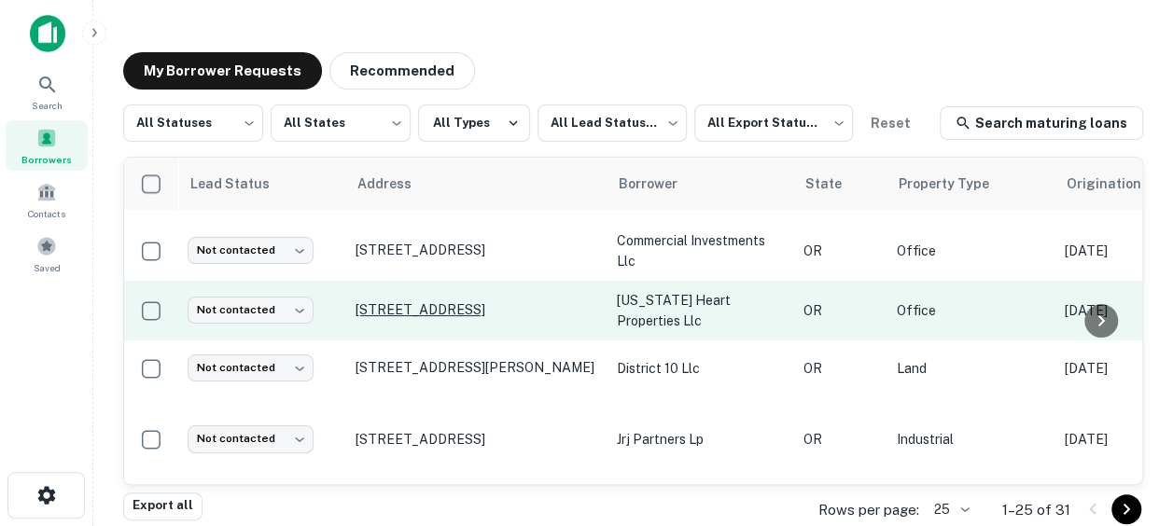
click at [506, 318] on p "[STREET_ADDRESS]" at bounding box center [477, 310] width 243 height 17
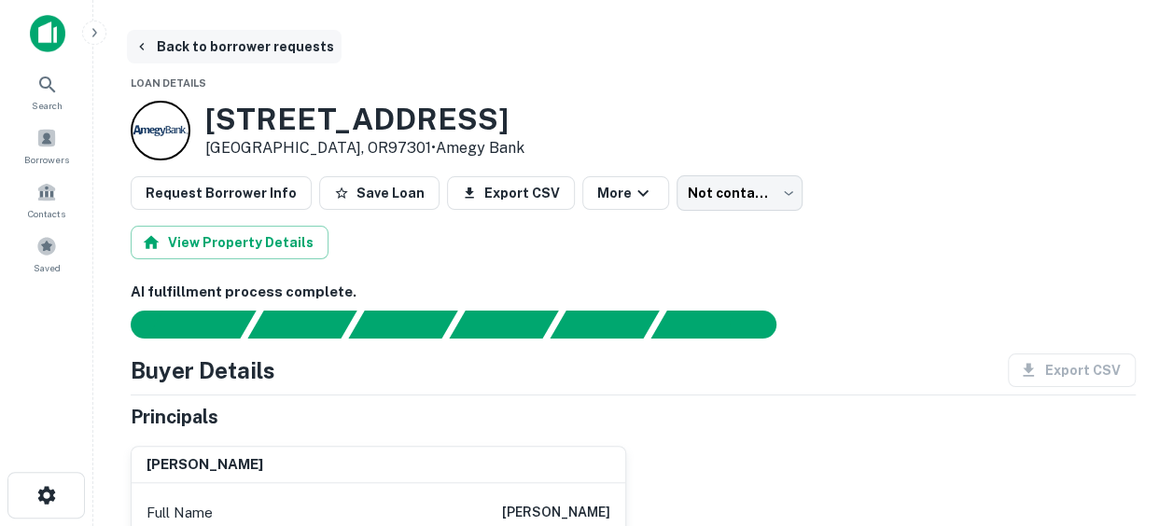
click at [153, 39] on button "Back to borrower requests" at bounding box center [234, 47] width 215 height 34
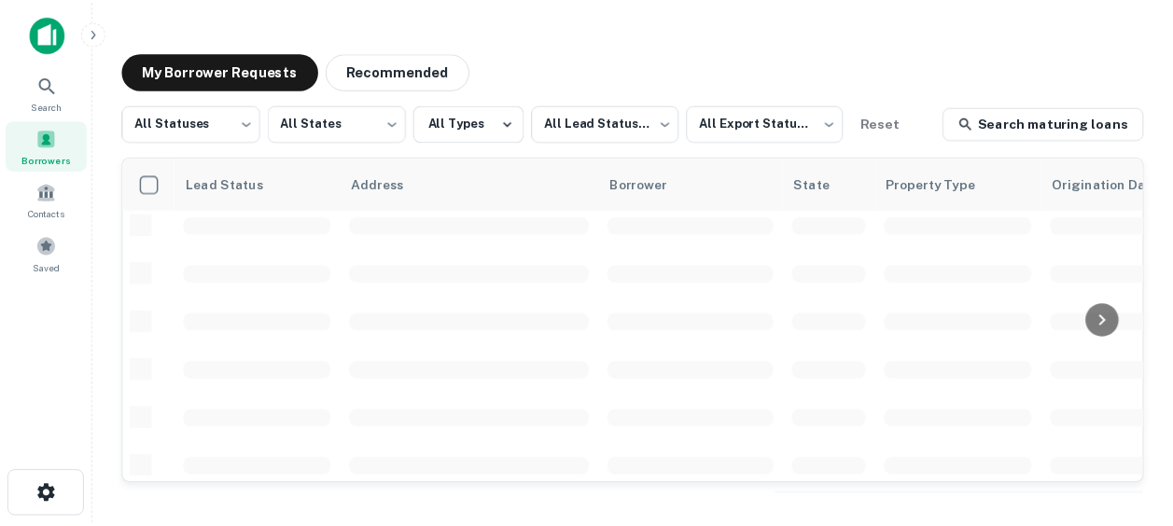
scroll to position [855, 0]
